Goal: Transaction & Acquisition: Purchase product/service

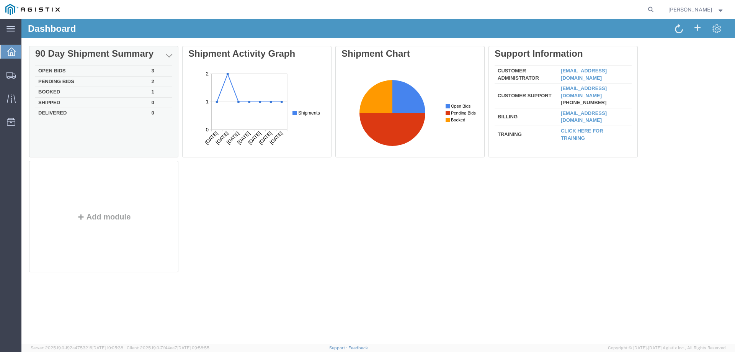
click at [62, 69] on td "Open Bids" at bounding box center [91, 71] width 113 height 11
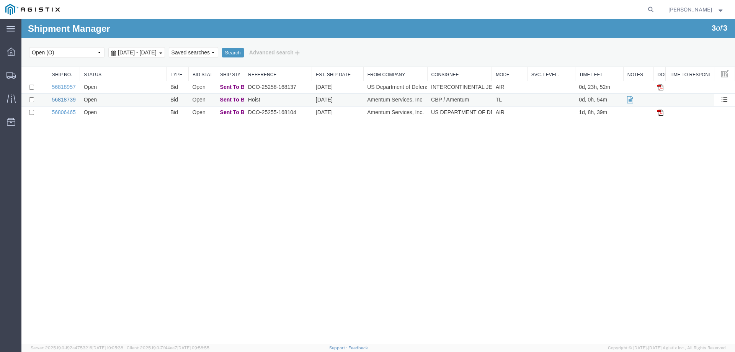
click at [67, 100] on link "56818739" at bounding box center [64, 99] width 24 height 6
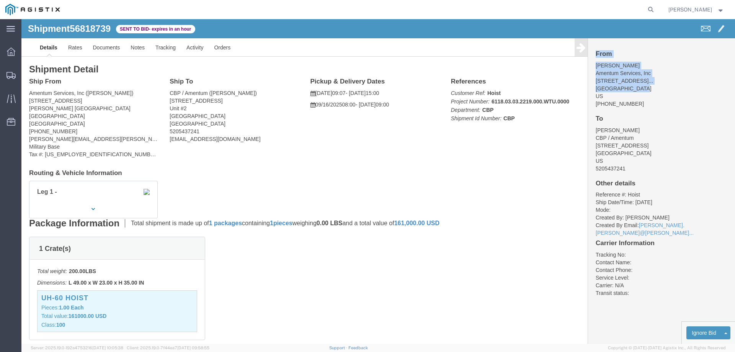
drag, startPoint x: 616, startPoint y: 69, endPoint x: 571, endPoint y: 36, distance: 55.8
click div "From [PERSON_NAME] Amentum Services, Inc [STREET_ADDRESS]... [GEOGRAPHIC_DATA] …"
click address "[PERSON_NAME] Amentum Services, Inc [STREET_ADDRESS]... [GEOGRAPHIC_DATA] US [P…"
drag, startPoint x: 617, startPoint y: 68, endPoint x: 570, endPoint y: 55, distance: 48.1
click address "[PERSON_NAME] Amentum Services, Inc [STREET_ADDRESS]... [GEOGRAPHIC_DATA] US [P…"
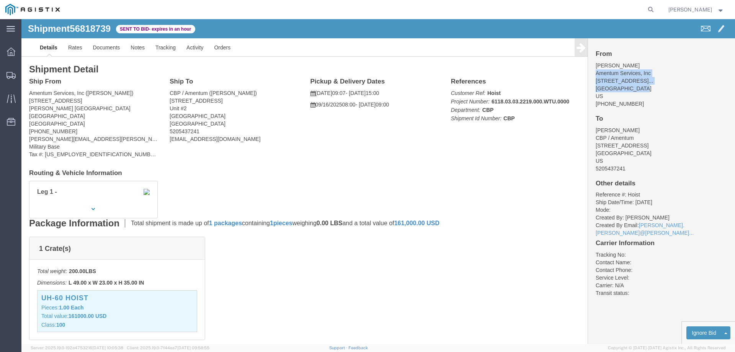
copy address "Amentum Services, Inc [STREET_ADDRESS]... [GEOGRAPHIC_DATA]"
drag, startPoint x: 633, startPoint y: 136, endPoint x: 571, endPoint y: 121, distance: 63.4
click address "[PERSON_NAME] CBP / Amentum [STREET_ADDRESS] US 5205437241"
copy address "CBP / Amentum [STREET_ADDRESS]"
click p "[DATE] 09:07 - [DATE] 15:00"
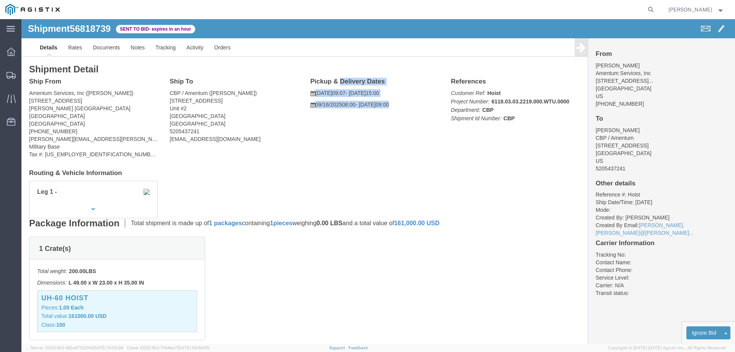
drag, startPoint x: 380, startPoint y: 86, endPoint x: 286, endPoint y: 60, distance: 97.7
click div "Pickup & Delivery Dates [DATE] 09:07 - [DATE] 15:00 [DATE] 08:00 - [DATE] 09:00…"
copy div "Pickup & Delivery Dates [DATE] 09:07 - [DATE] 15:00 [DATE] 08:00 - [DATE] 09:00"
click button "button"
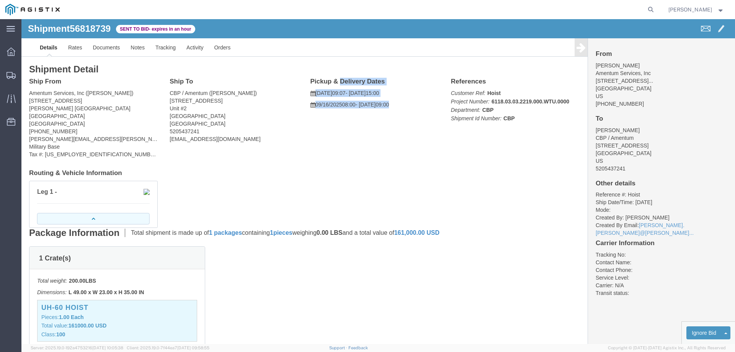
click button "button"
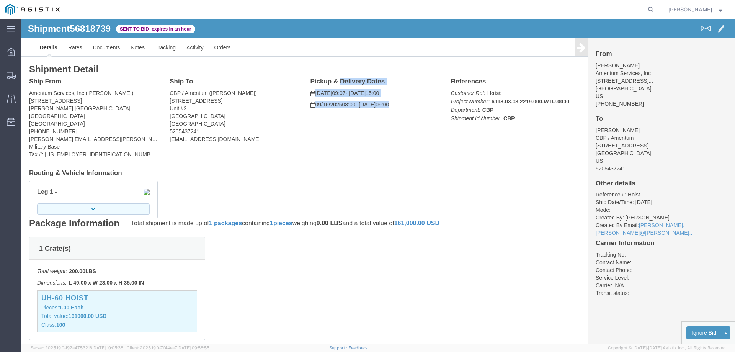
click button "button"
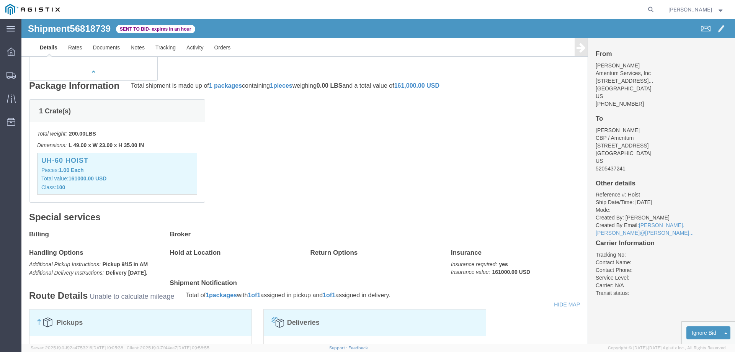
scroll to position [153, 0]
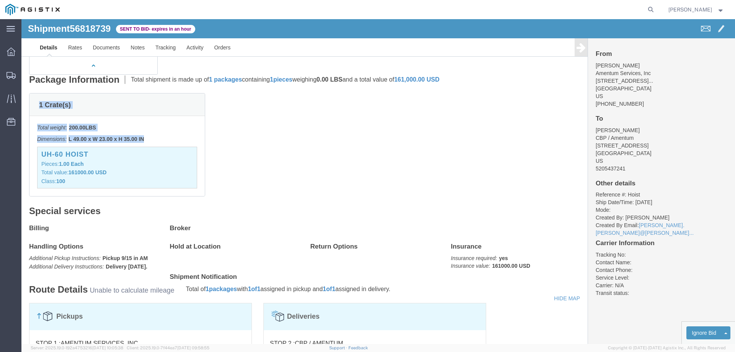
drag, startPoint x: 124, startPoint y: 119, endPoint x: 18, endPoint y: 85, distance: 110.8
click div "1 Crate(s) Total weight: 200.00 LBS Dimensions: L 49.00 x W 23.00 x H 35.00 IN …"
copy div "1 Crate(s) Total weight: 200.00 LBS Dimensions: L 49.00 x W 23.00 x H 35.00 IN"
click div "1 Crate(s) Total weight: 200.00 LBS Dimensions: L 49.00 x W 23.00 x H 35.00 IN …"
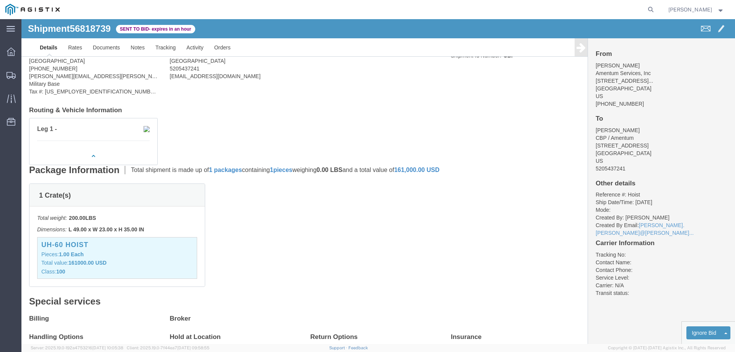
scroll to position [62, 0]
click link "Notes"
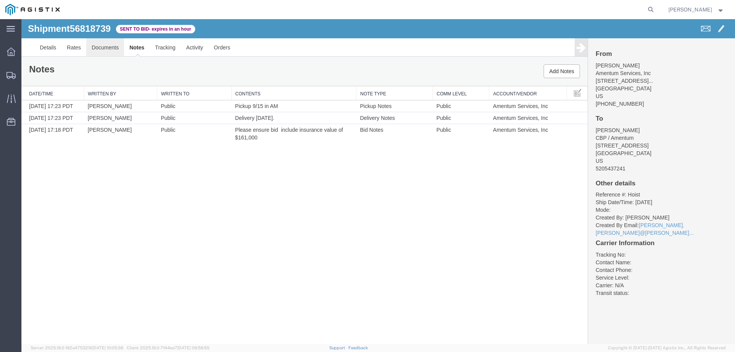
click at [108, 47] on link "Documents" at bounding box center [105, 47] width 38 height 18
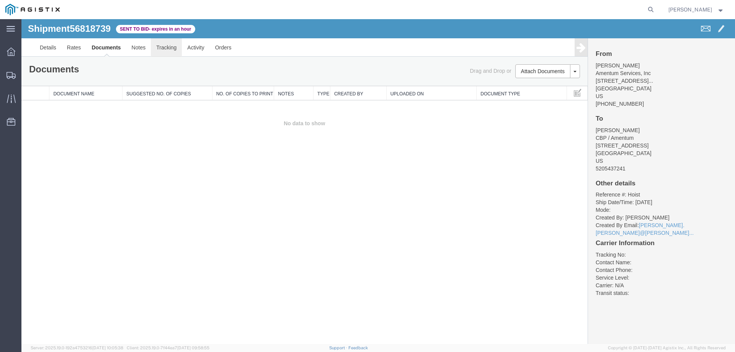
click at [171, 49] on link "Tracking" at bounding box center [166, 47] width 31 height 18
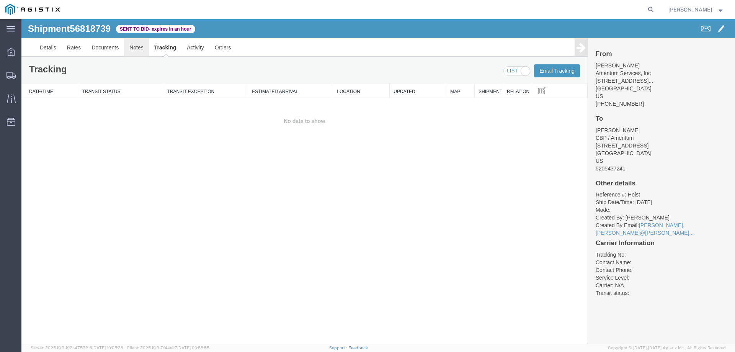
click at [135, 49] on link "Notes" at bounding box center [136, 47] width 25 height 18
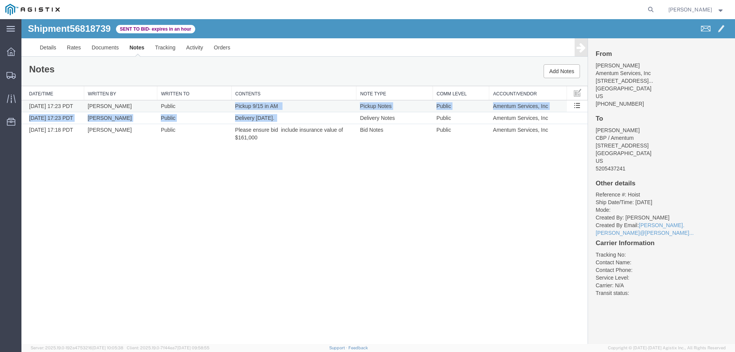
drag, startPoint x: 287, startPoint y: 118, endPoint x: 235, endPoint y: 107, distance: 53.2
click at [235, 107] on tbody "[DATE] 17:23 PDT [PERSON_NAME] Public Pickup 9/15 in AM Pickup Notes Public Ame…" at bounding box center [304, 121] width 566 height 43
click at [260, 115] on span "Delivery [DATE]." at bounding box center [254, 118] width 39 height 6
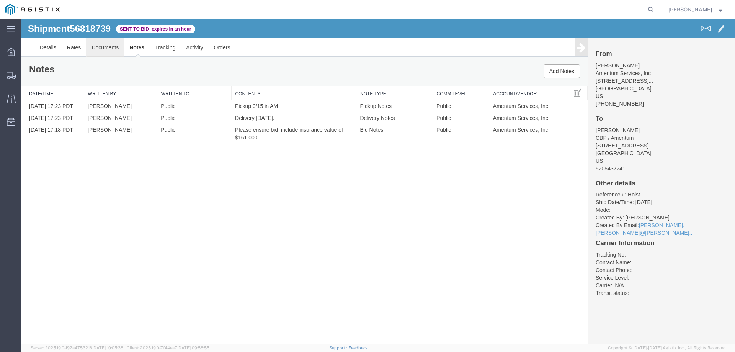
click at [93, 49] on link "Documents" at bounding box center [105, 47] width 38 height 18
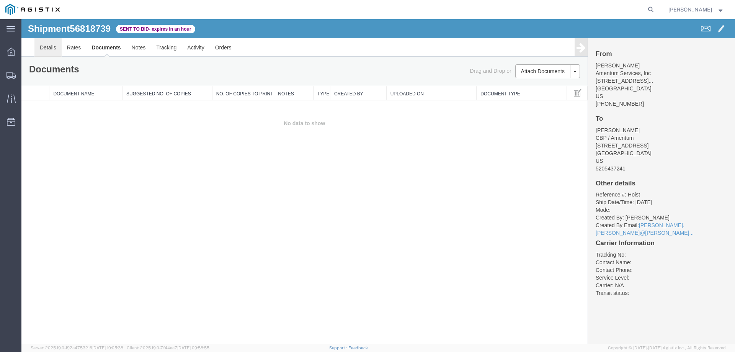
click at [47, 50] on link "Details" at bounding box center [47, 47] width 27 height 18
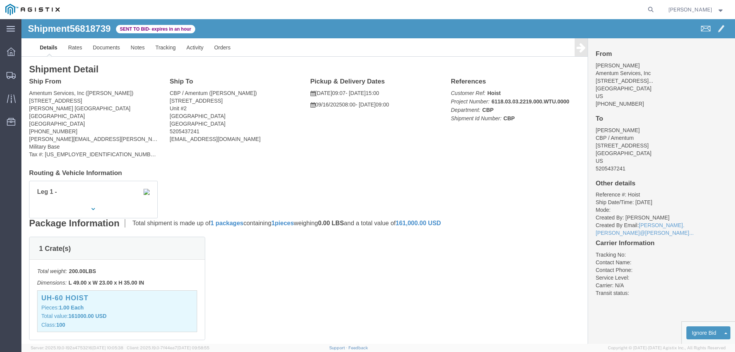
click h4 "Routing & Vehicle Information"
click div "Ship From Amentum Services, Inc ([PERSON_NAME]) [STREET_ADDRESS][PERSON_NAME] […"
click link "Notes"
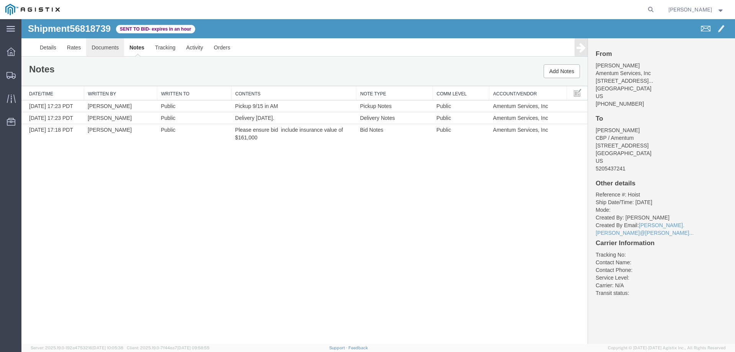
click at [110, 51] on link "Documents" at bounding box center [105, 47] width 38 height 18
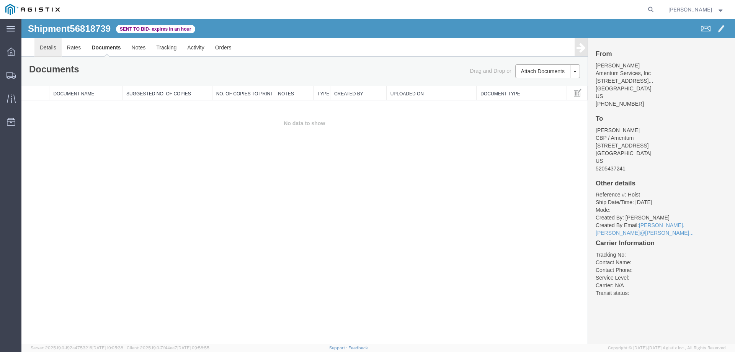
click at [52, 47] on link "Details" at bounding box center [47, 47] width 27 height 18
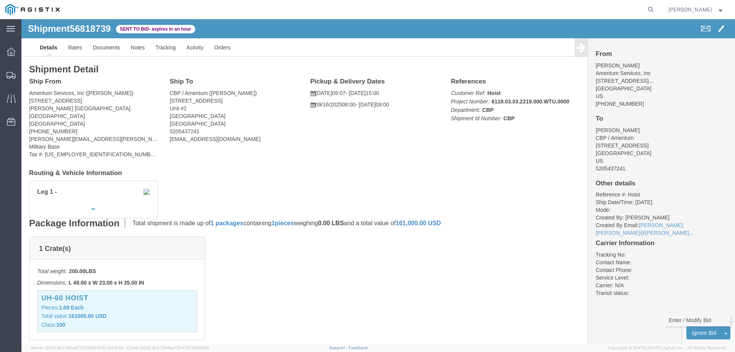
click link "Enter / Modify Bid"
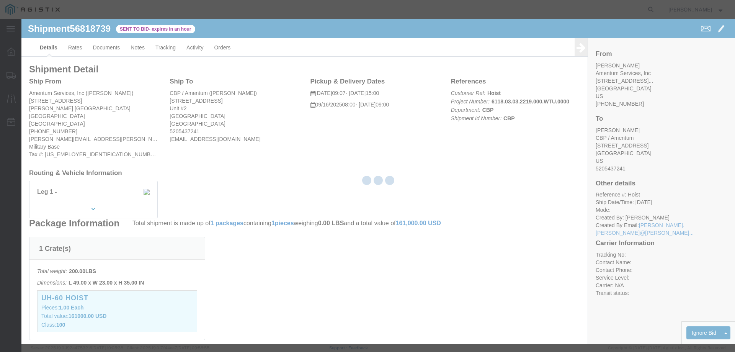
select select "23073"
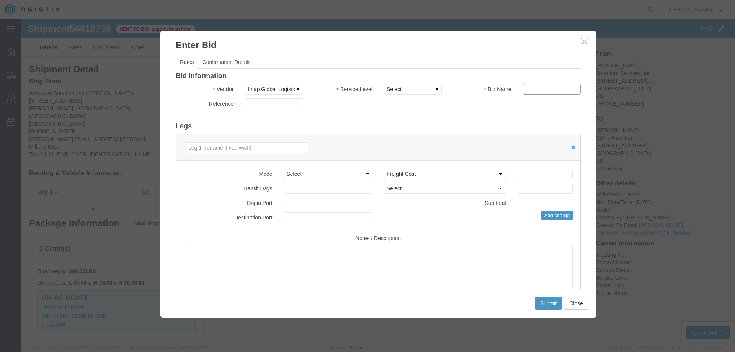
click input "text"
type input "56818739"
click select "Select Air Ocean TL Standard 3 - 5 Day"
select select "42723"
click select "Select Air Ocean TL Standard 3 - 5 Day"
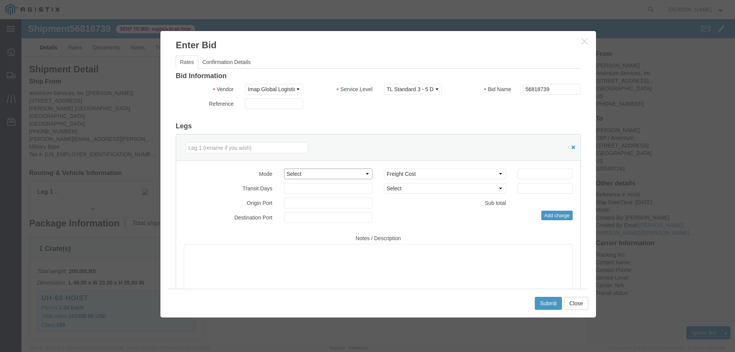
click select "Select Air Less than Truckload Multi-Leg Ocean Freight Rail Small Parcel Truckl…"
select select "TL"
click select "Select Air Less than Truckload Multi-Leg Ocean Freight Rail Small Parcel Truckl…"
click input "number"
type input "2467.50"
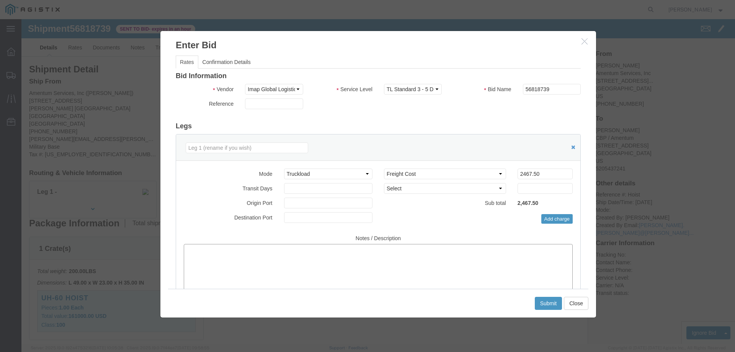
click textarea
click textarea "SPRINTER"
click textarea "SPRINTER / INSURANCE COST IINCLUDED IN THE RATE"
type textarea "TRANSPORT IN A SPRINTER / INSURANCE COST IINCLUDED IN THE RATE"
click button "Submit"
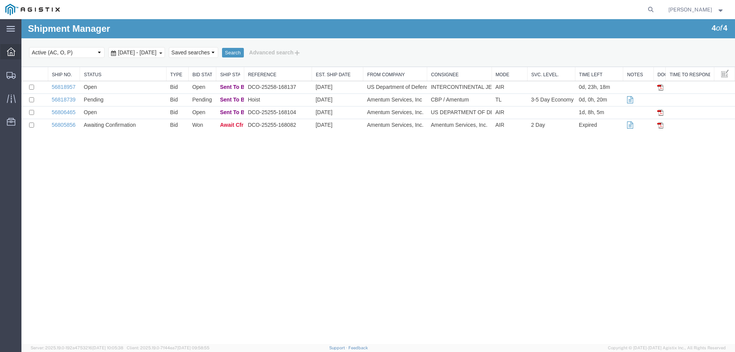
click at [10, 50] on icon at bounding box center [11, 51] width 8 height 8
